Goal: Task Accomplishment & Management: Complete application form

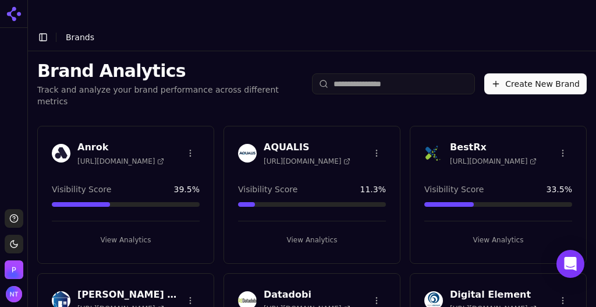
click at [20, 13] on icon at bounding box center [19, 14] width 4 height 4
click at [300, 23] on header "Toggle Sidebar Brands" at bounding box center [312, 37] width 568 height 28
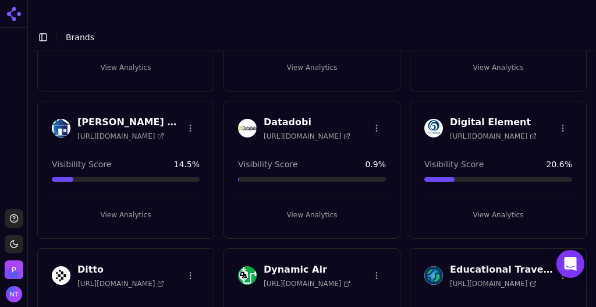
scroll to position [186, 0]
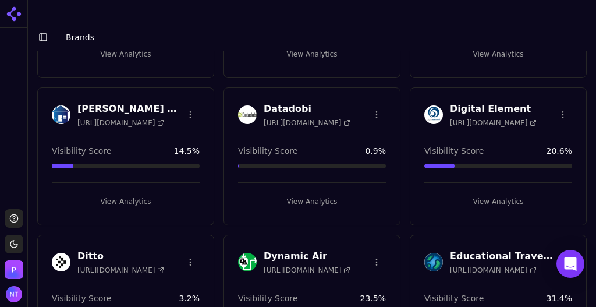
click at [299, 192] on button "View Analytics" at bounding box center [312, 201] width 148 height 19
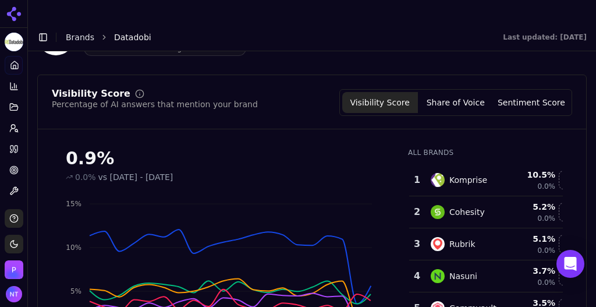
scroll to position [155, 0]
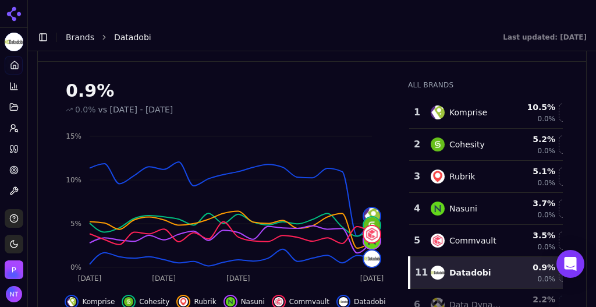
click at [87, 33] on link "Brands" at bounding box center [80, 37] width 29 height 9
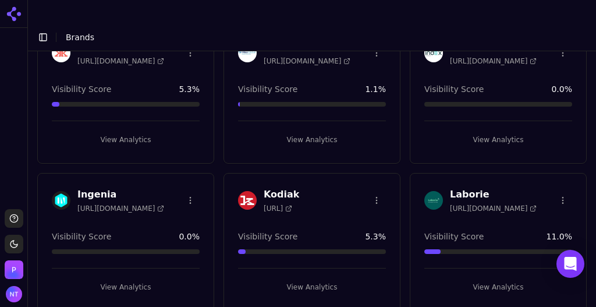
scroll to position [987, 0]
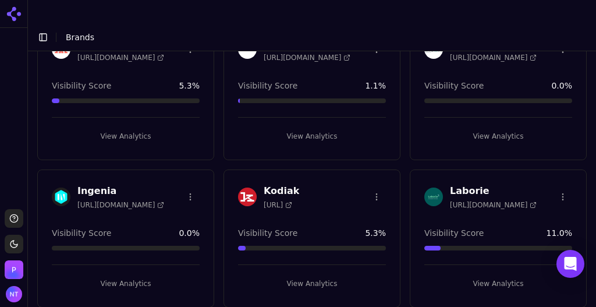
click at [118, 274] on button "View Analytics" at bounding box center [126, 283] width 148 height 19
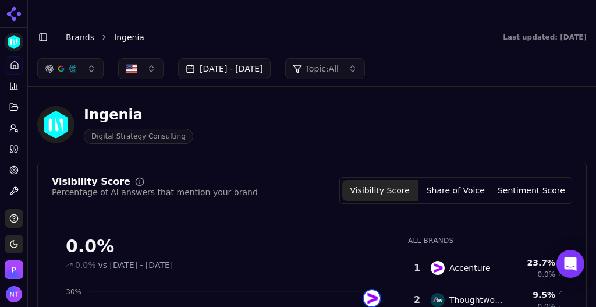
click at [80, 33] on link "Brands" at bounding box center [80, 37] width 29 height 9
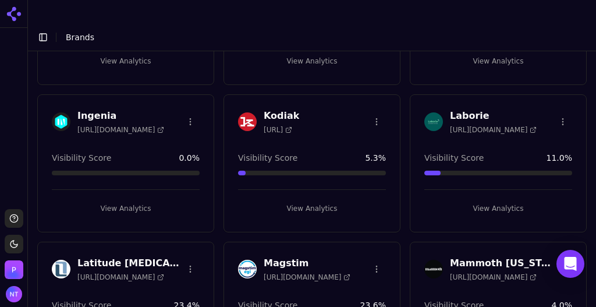
scroll to position [1086, 0]
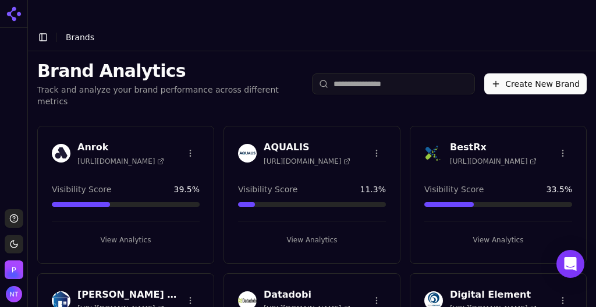
click at [519, 73] on button "Create New Brand" at bounding box center [535, 83] width 102 height 21
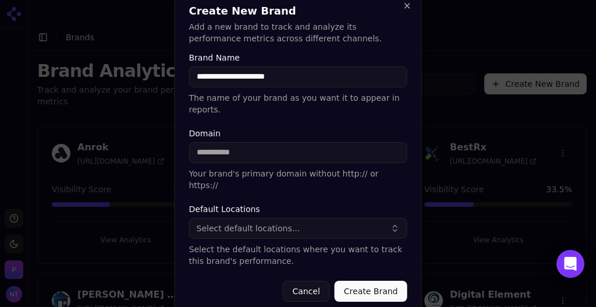
type input "**********"
click at [268, 144] on input "Domain" at bounding box center [298, 152] width 218 height 21
paste input "**********"
drag, startPoint x: 240, startPoint y: 151, endPoint x: 163, endPoint y: 146, distance: 77.6
click at [163, 146] on body "Support Toggle theme [PERSON_NAME] Toggle Sidebar Brands Brand Analytics Track …" at bounding box center [298, 165] width 596 height 330
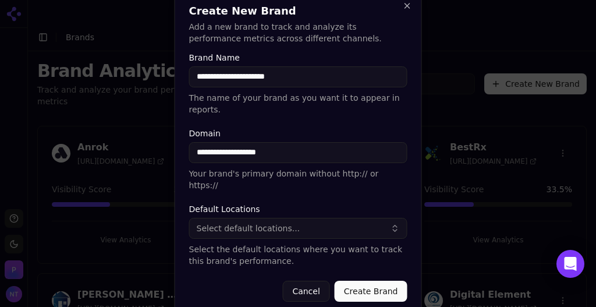
type input "**********"
click at [375, 218] on button "Select default locations..." at bounding box center [298, 228] width 218 height 21
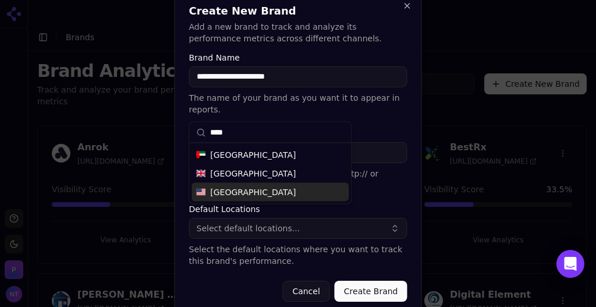
type input "****"
click at [279, 194] on div "[GEOGRAPHIC_DATA]" at bounding box center [270, 192] width 157 height 19
click at [392, 248] on p "Select the default locations where you want to track this brand's performance." at bounding box center [298, 254] width 218 height 23
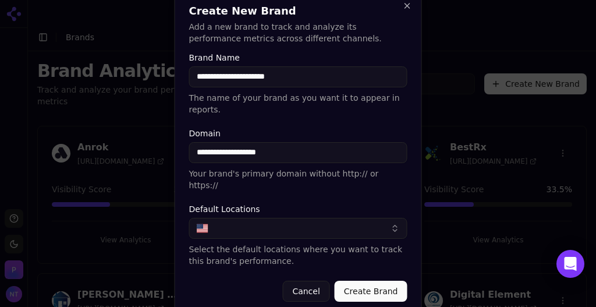
click at [375, 281] on button "Create Brand" at bounding box center [371, 291] width 73 height 21
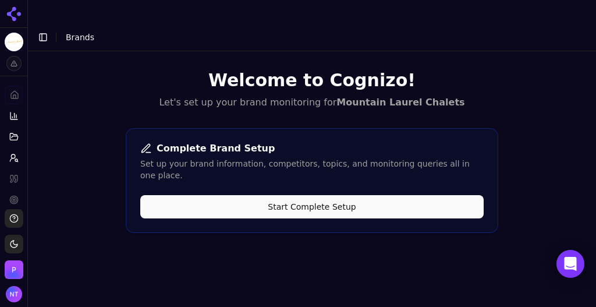
click at [332, 195] on button "Start Complete Setup" at bounding box center [311, 206] width 343 height 23
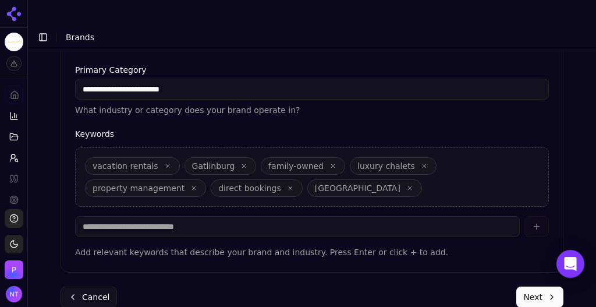
click at [536, 286] on button "Next" at bounding box center [539, 296] width 47 height 21
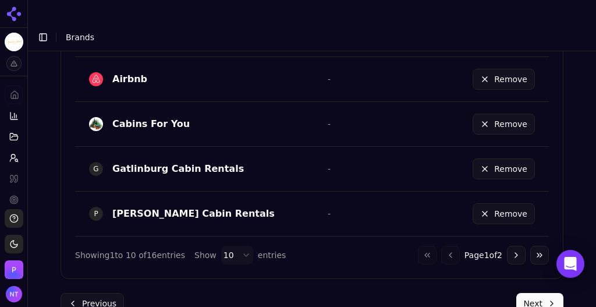
scroll to position [846, 0]
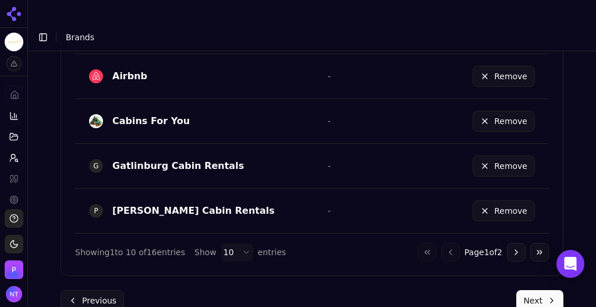
click at [530, 290] on button "Next" at bounding box center [539, 300] width 47 height 21
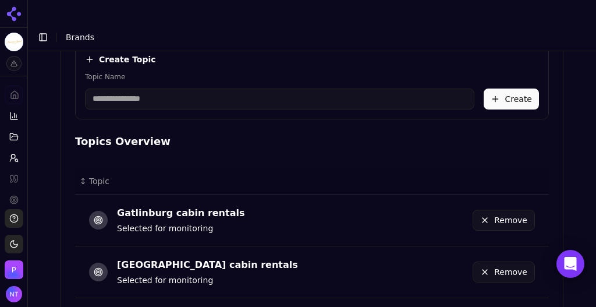
scroll to position [695, 0]
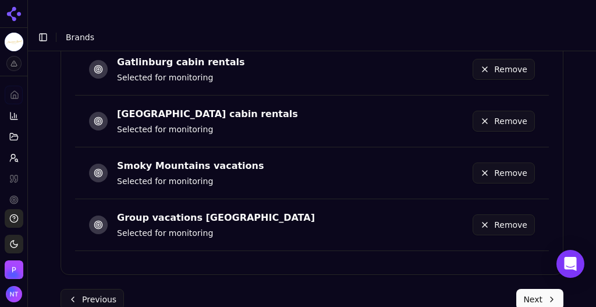
click at [528, 289] on button "Next" at bounding box center [539, 299] width 47 height 21
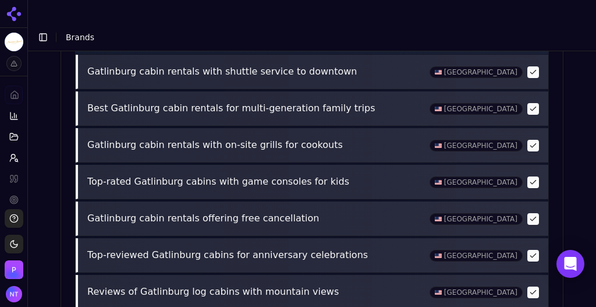
scroll to position [667, 0]
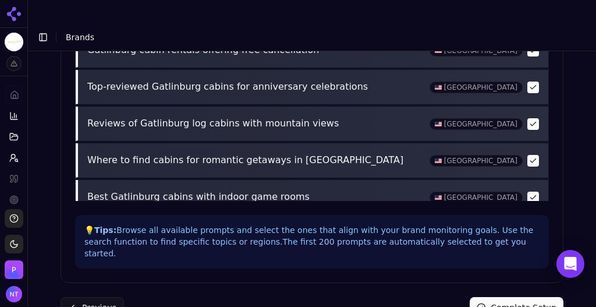
click at [508, 297] on button "Complete Setup" at bounding box center [517, 307] width 94 height 21
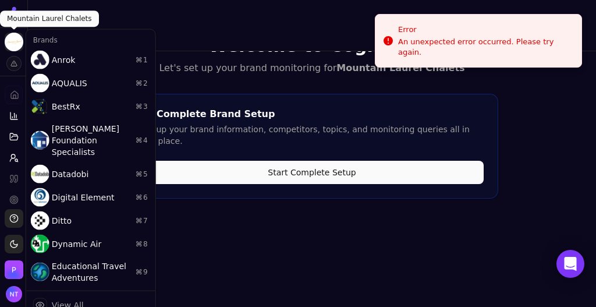
click at [17, 44] on html "Mountain Laurel Chalets Platform Home Competition Topics Prompts Citations Opti…" at bounding box center [298, 165] width 596 height 330
click at [73, 18] on html "Mountain Laurel Chalets Platform Home Competition Topics Prompts Citations Opti…" at bounding box center [298, 165] width 596 height 330
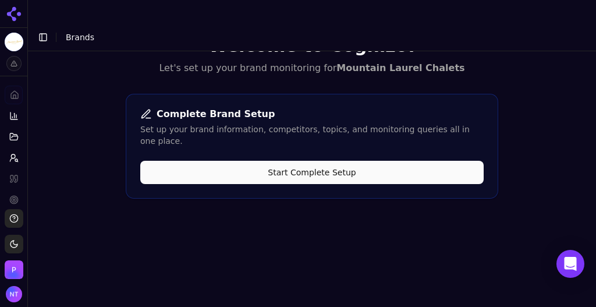
click at [41, 29] on button "Toggle Sidebar" at bounding box center [43, 37] width 16 height 16
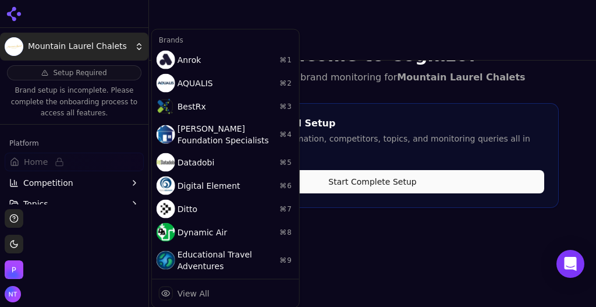
click at [99, 50] on html "Mountain Laurel Chalets Setup Required Brand setup is incomplete. Please comple…" at bounding box center [298, 165] width 596 height 330
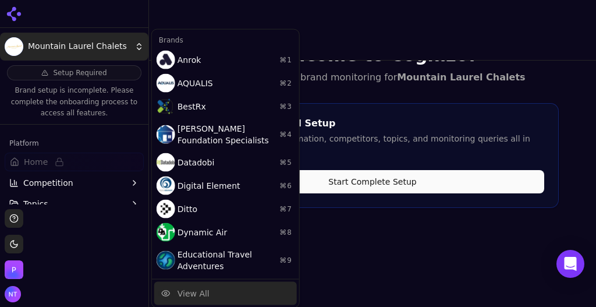
click at [204, 292] on div "View All" at bounding box center [194, 294] width 32 height 12
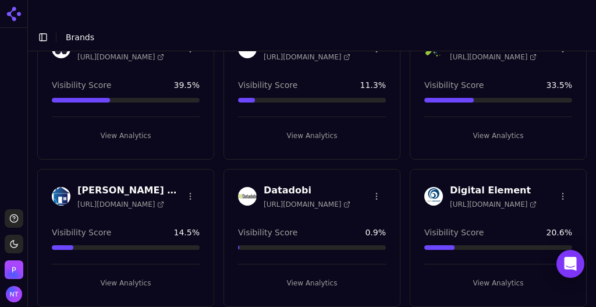
scroll to position [118, 0]
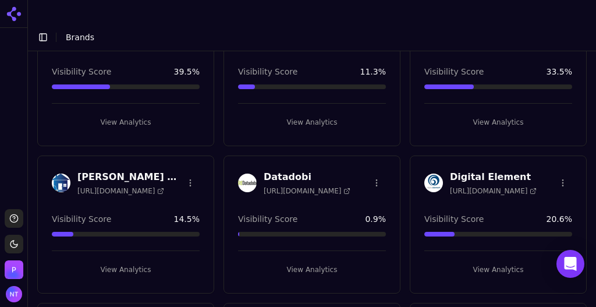
click at [304, 260] on button "View Analytics" at bounding box center [312, 269] width 148 height 19
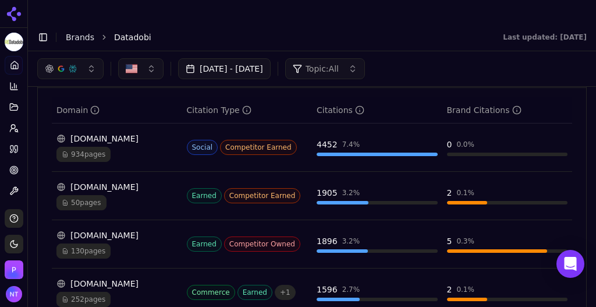
scroll to position [1199, 0]
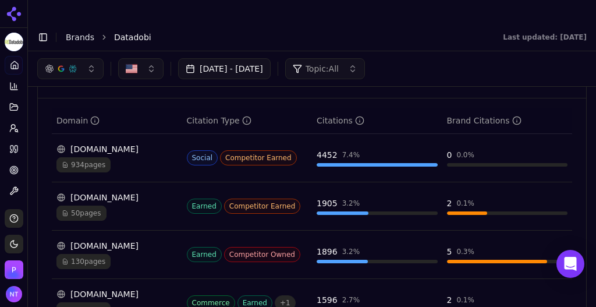
scroll to position [1189, 0]
